Goal: Information Seeking & Learning: Learn about a topic

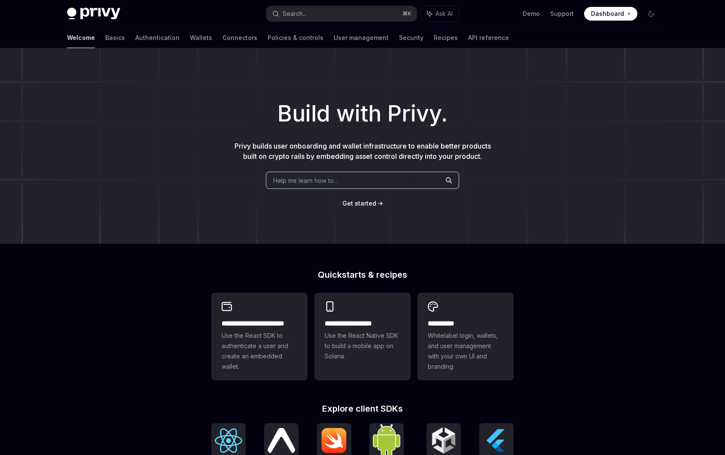
click at [135, 36] on link "Authentication" at bounding box center [157, 37] width 44 height 21
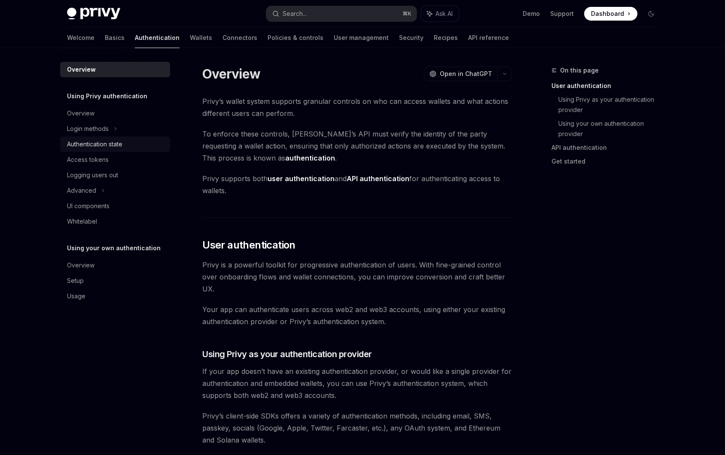
click at [95, 139] on div "Authentication state" at bounding box center [94, 144] width 55 height 10
type textarea "*"
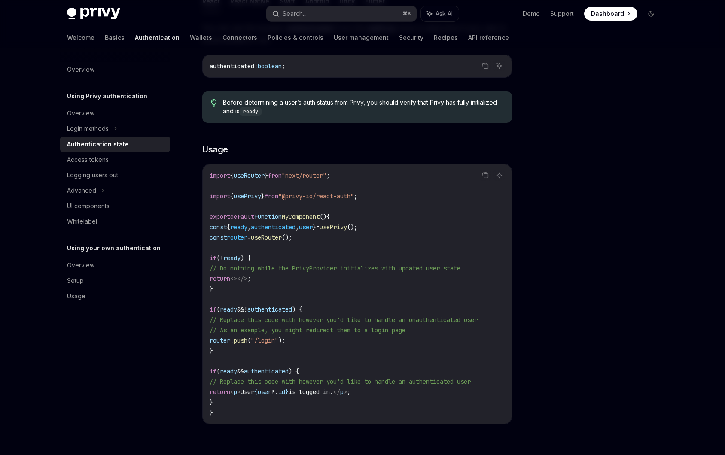
scroll to position [180, 0]
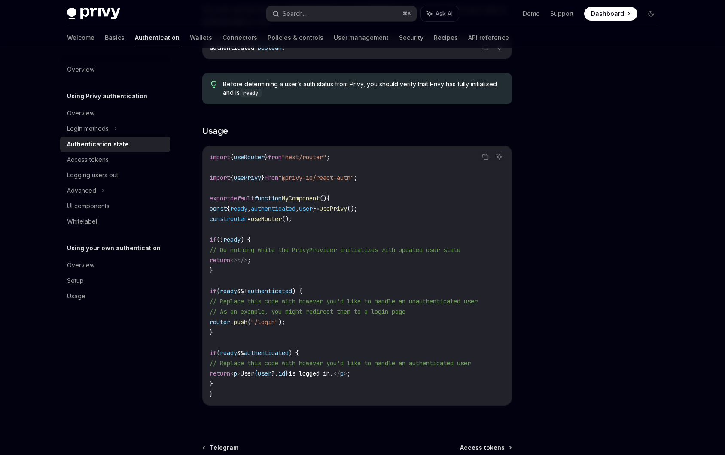
click at [313, 210] on span "user" at bounding box center [306, 209] width 14 height 8
copy code "const { ready , authenticated , user } = usePrivy ();"
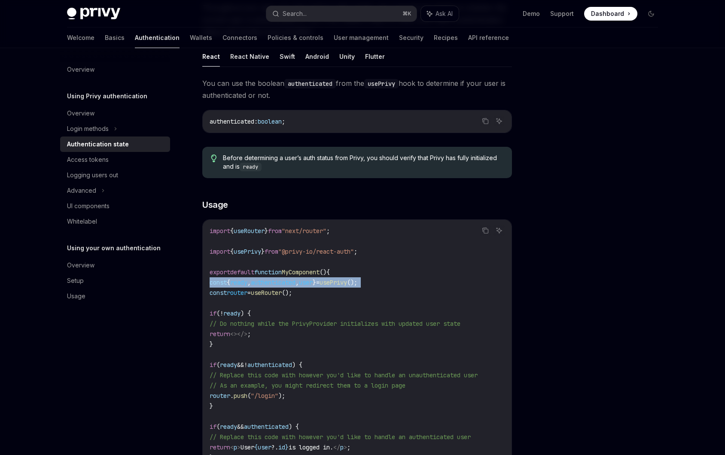
scroll to position [0, 0]
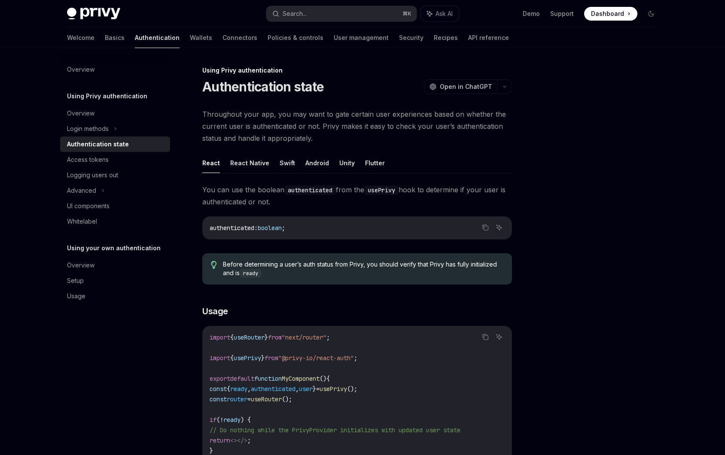
click at [233, 114] on span "Throughout your app, you may want to gate certain user experiences based on whe…" at bounding box center [357, 126] width 310 height 36
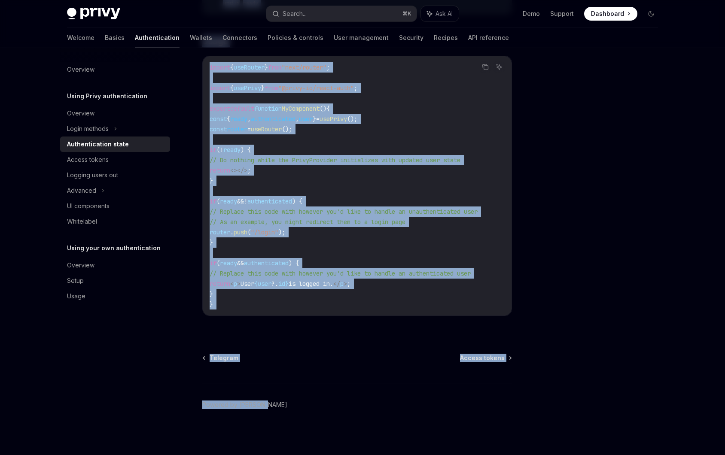
scroll to position [276, 0]
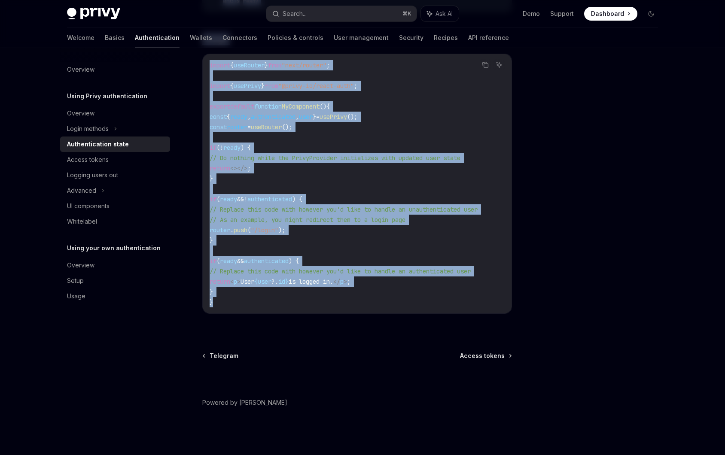
drag, startPoint x: 192, startPoint y: 66, endPoint x: 434, endPoint y: 306, distance: 340.6
click at [434, 306] on div "Using Privy authentication Authentication state OpenAI Open in ChatGPT OpenAI O…" at bounding box center [276, 124] width 474 height 662
copy div "Lorem Ipsum dolorsitametco Adipiscingelit seddo EiusMO Temp in UtlaBOR EtdoLO M…"
click at [319, 15] on button "Search... ⌘ K" at bounding box center [341, 13] width 150 height 15
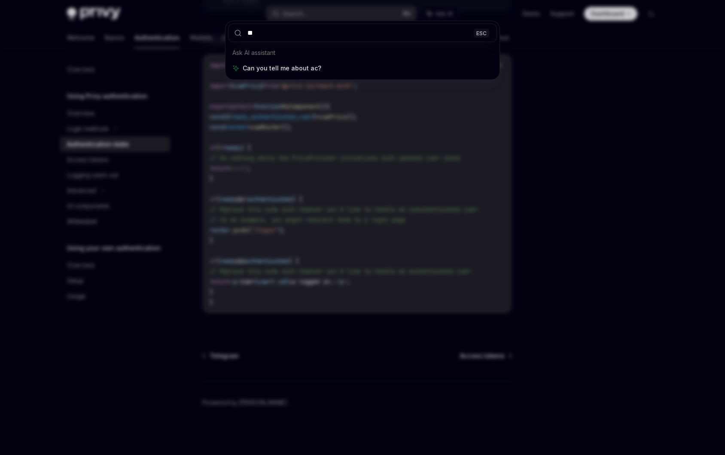
type input "**"
click at [169, 108] on div "** ESC Ask AI assistant Can you tell me about ac?" at bounding box center [362, 227] width 725 height 455
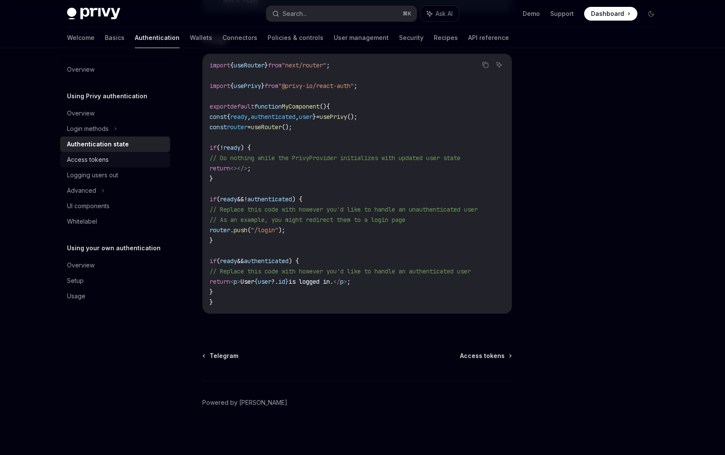
click at [106, 158] on div "Access tokens" at bounding box center [88, 160] width 42 height 10
type textarea "*"
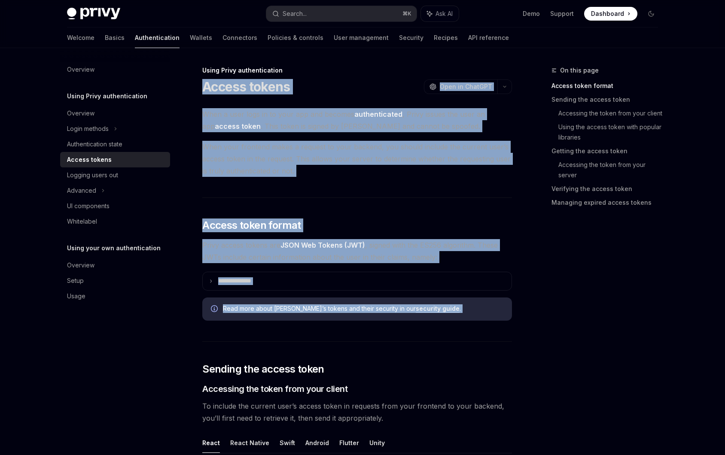
drag, startPoint x: 199, startPoint y: 83, endPoint x: 367, endPoint y: 322, distance: 292.3
click at [475, 152] on span "When your frontend makes a request to your backend, you should include the curr…" at bounding box center [357, 159] width 310 height 36
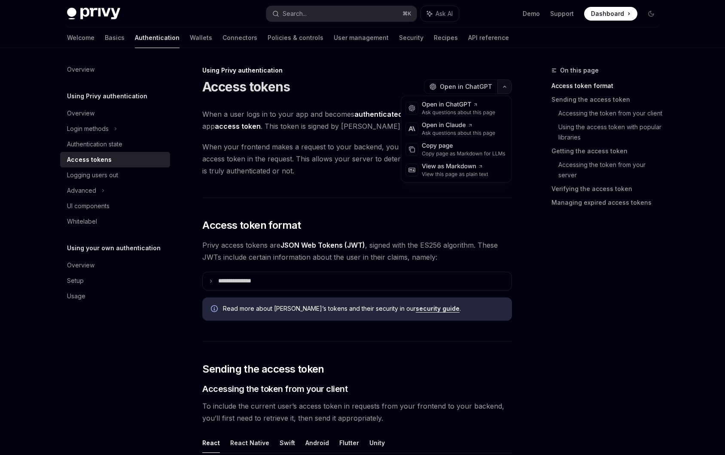
click at [499, 93] on button "button" at bounding box center [504, 86] width 15 height 15
click at [305, 126] on span "When a user logs in to your app and becomes authenticated , Privy issues the us…" at bounding box center [357, 120] width 310 height 24
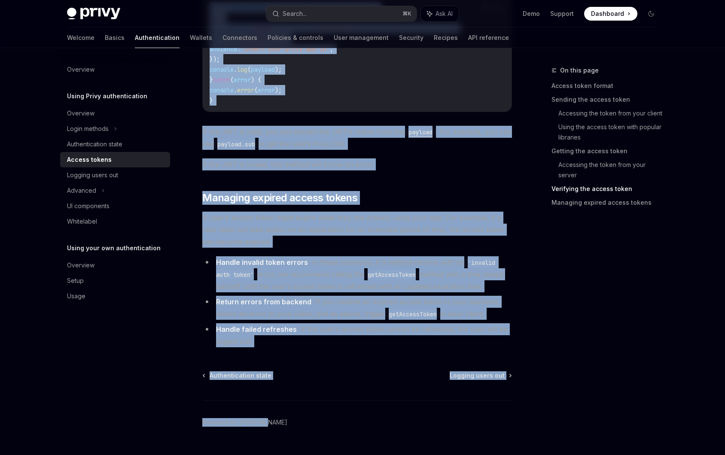
scroll to position [2125, 0]
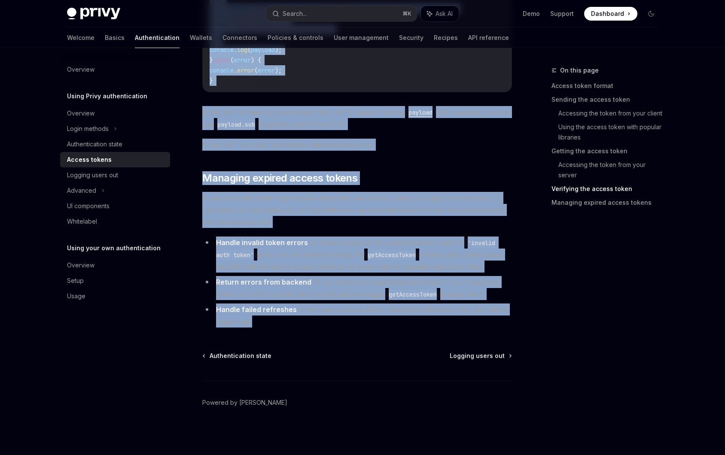
drag, startPoint x: 196, startPoint y: 62, endPoint x: 399, endPoint y: 327, distance: 334.0
copy div "**********"
